Goal: Task Accomplishment & Management: Manage account settings

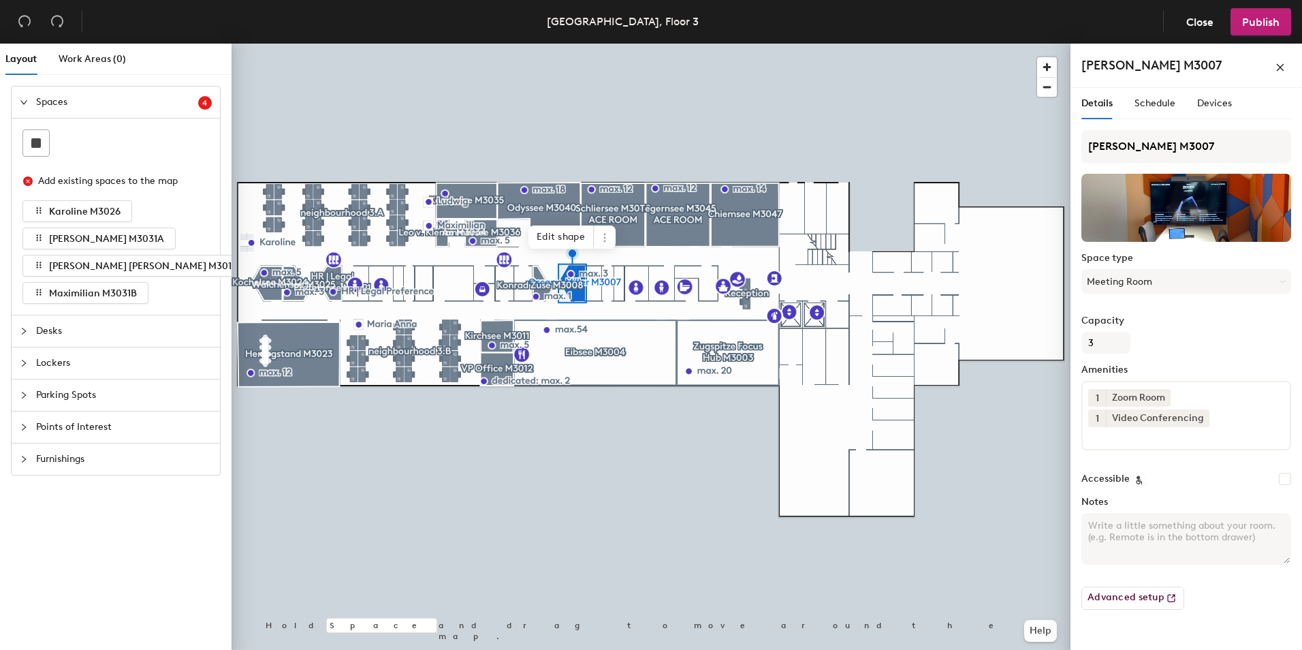
click at [1211, 69] on div "[PERSON_NAME] M3007" at bounding box center [1186, 65] width 210 height 22
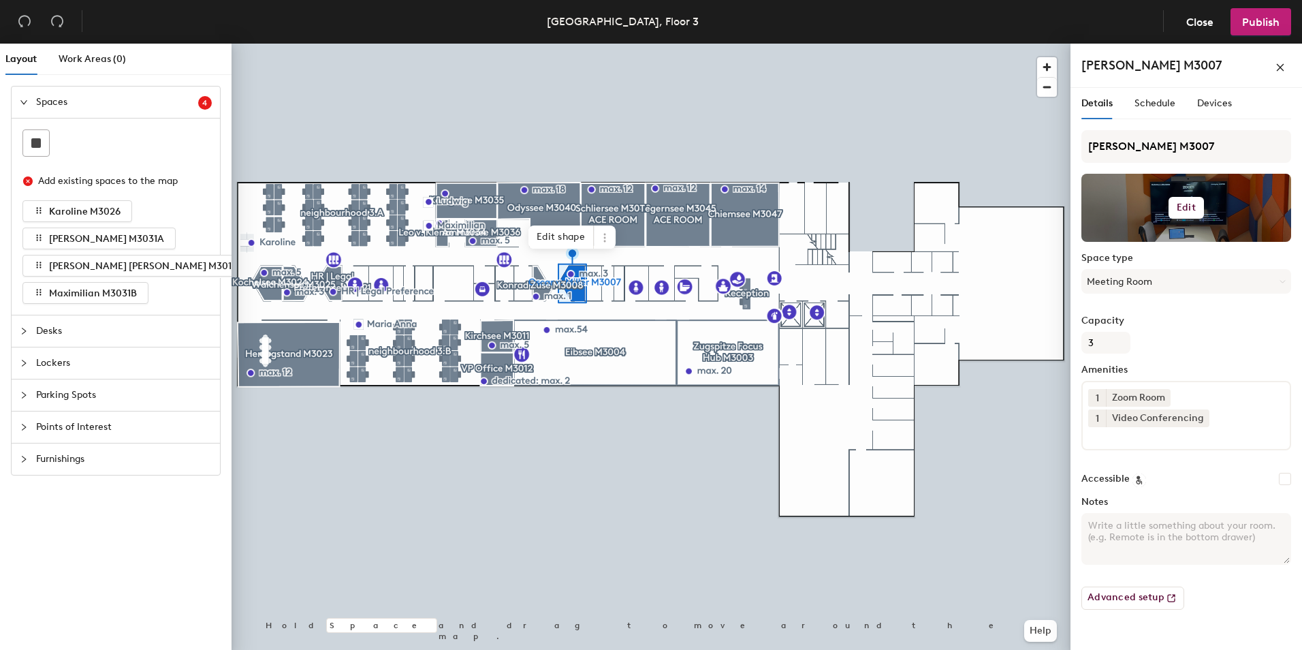
click at [1189, 199] on button "Edit" at bounding box center [1186, 208] width 35 height 22
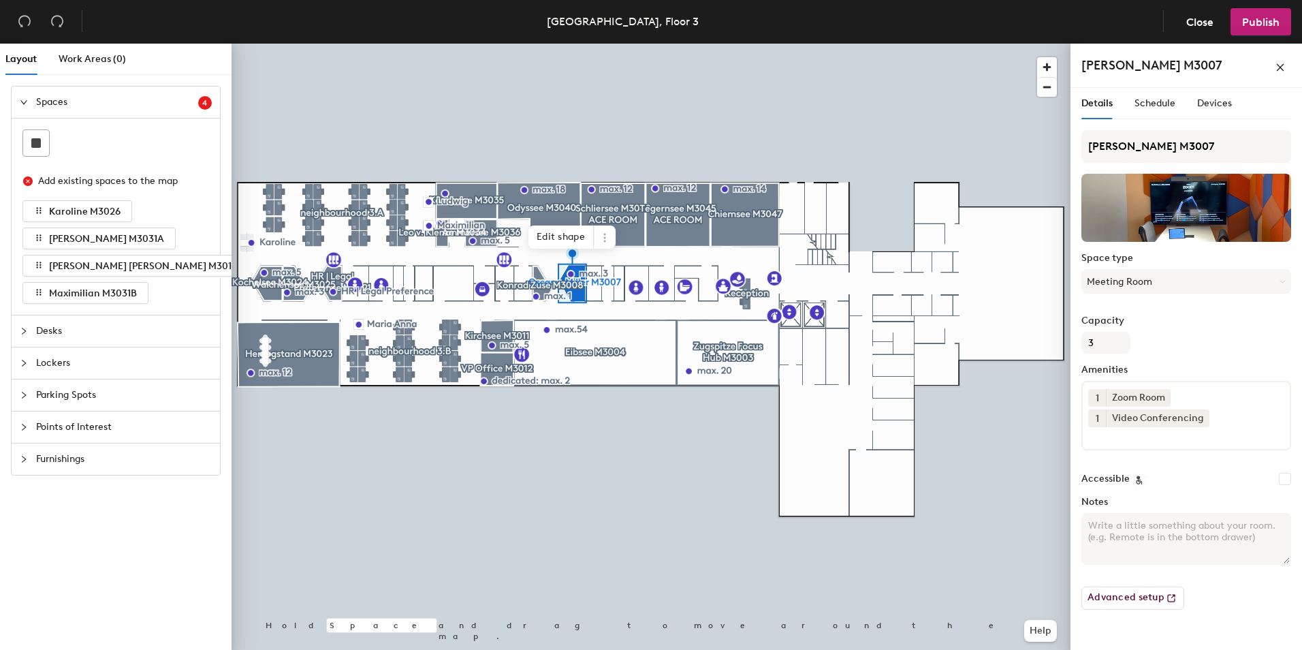
click at [1248, 69] on div "[PERSON_NAME] M3007" at bounding box center [1186, 65] width 210 height 22
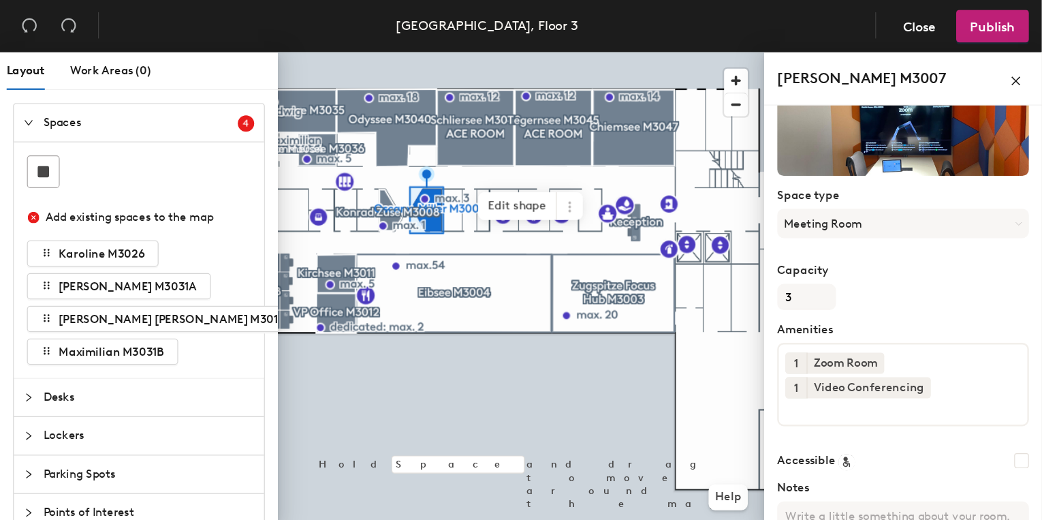
scroll to position [95, 0]
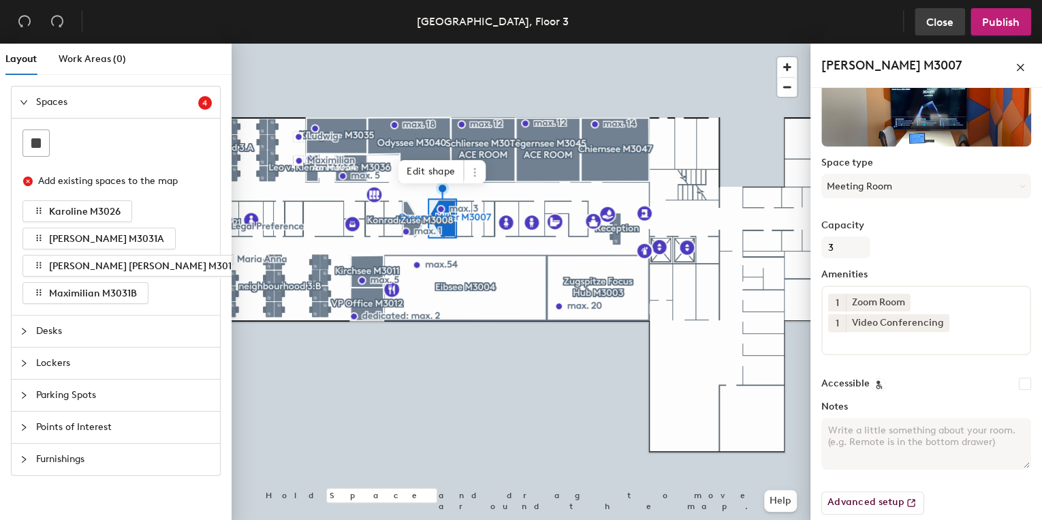
click at [948, 30] on button "Close" at bounding box center [940, 21] width 50 height 27
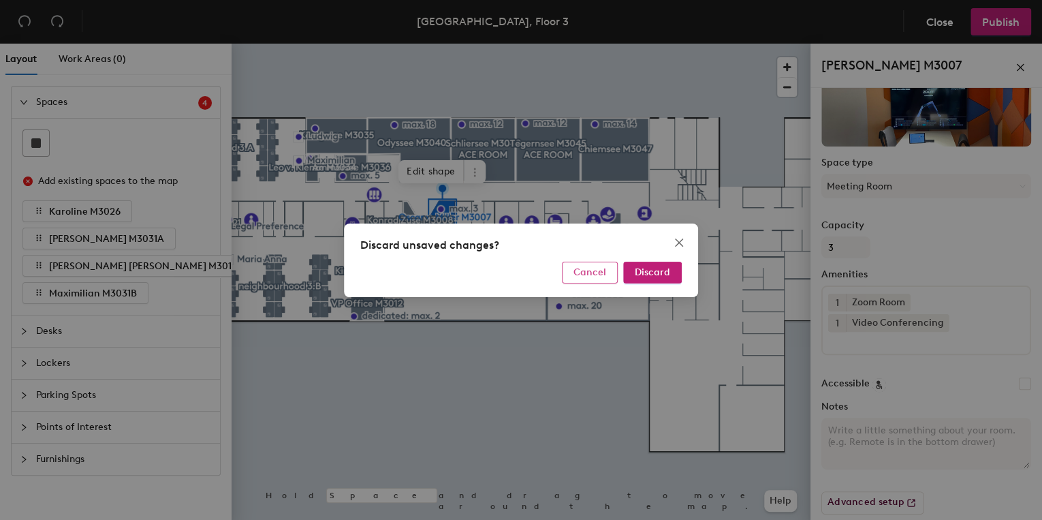
click at [607, 272] on button "Cancel" at bounding box center [590, 272] width 56 height 22
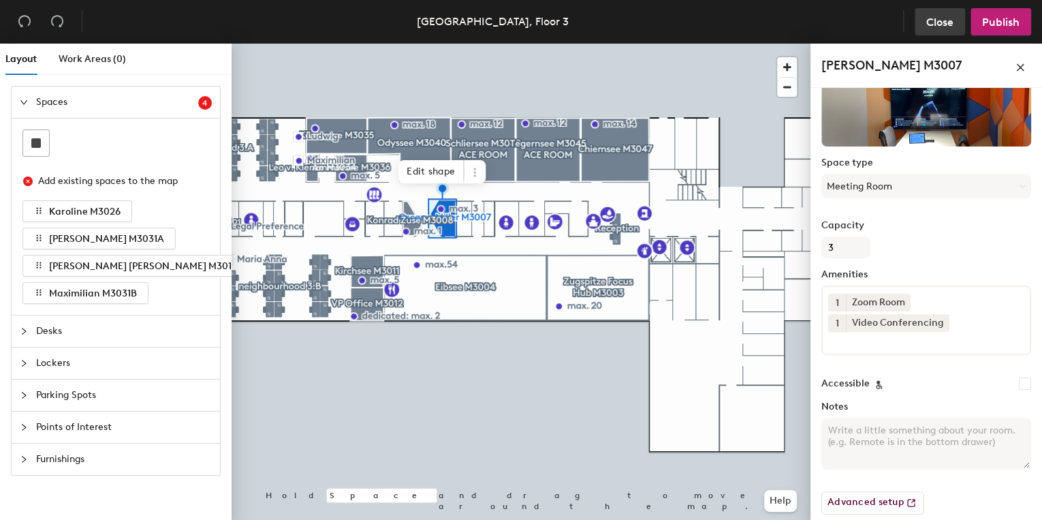
click at [934, 22] on span "Close" at bounding box center [939, 22] width 27 height 13
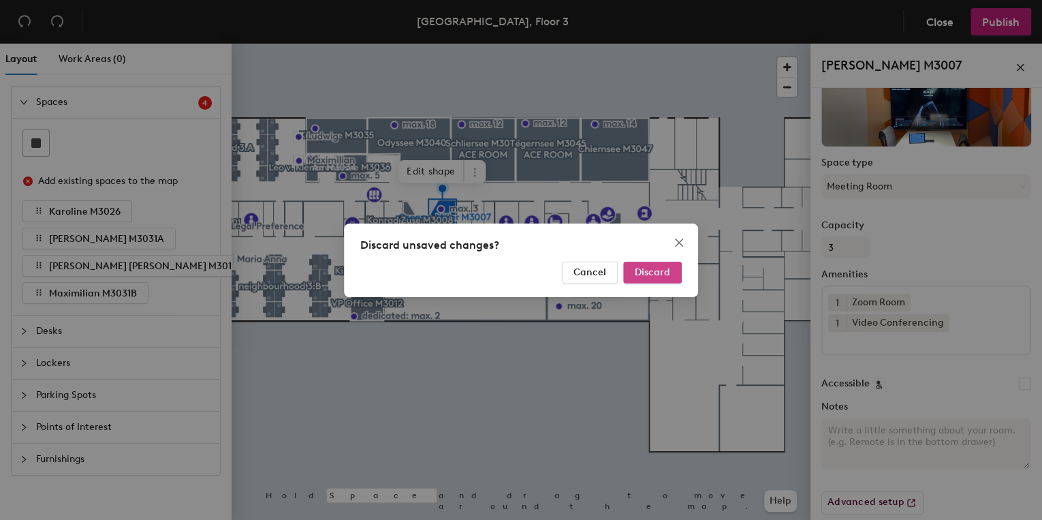
click at [650, 270] on span "Discard" at bounding box center [652, 272] width 35 height 12
